Goal: Navigation & Orientation: Find specific page/section

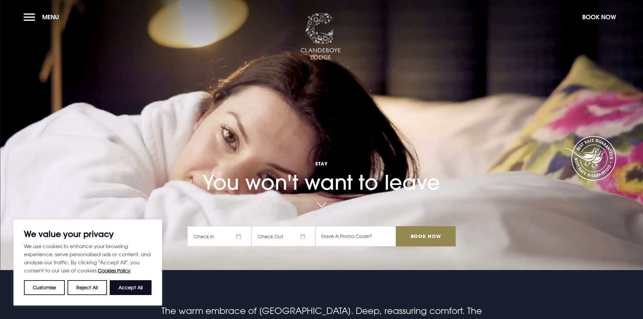
click at [318, 43] on img at bounding box center [320, 36] width 41 height 47
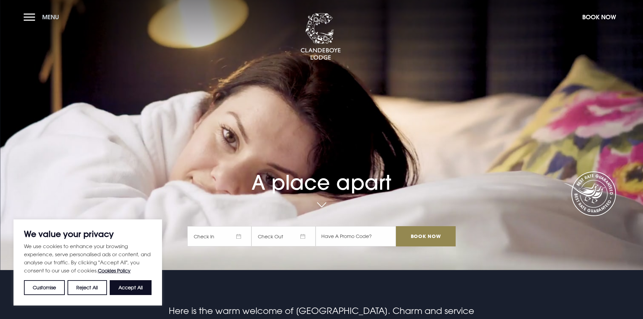
click at [28, 15] on button "Menu" at bounding box center [43, 17] width 39 height 15
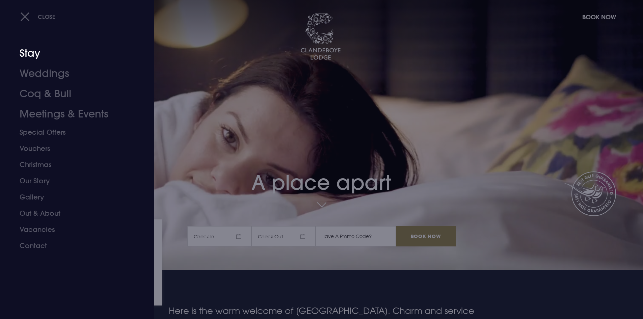
click at [36, 57] on link "Stay" at bounding box center [73, 53] width 107 height 20
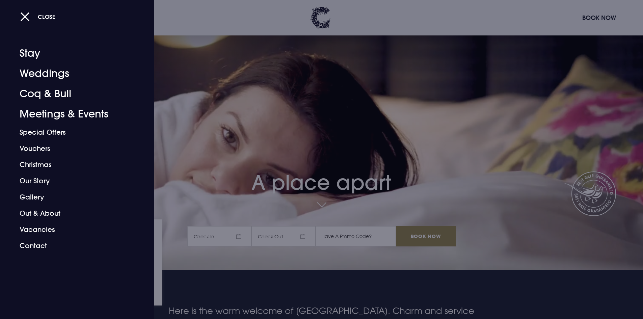
scroll to position [101, 0]
